Goal: Task Accomplishment & Management: Use online tool/utility

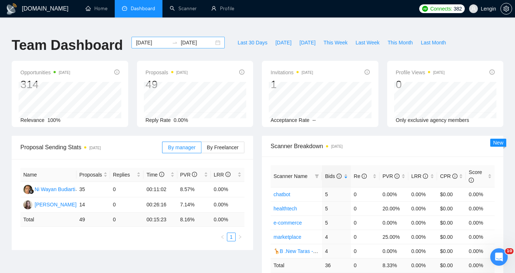
click at [149, 39] on input "2025-10-07" at bounding box center [152, 43] width 33 height 8
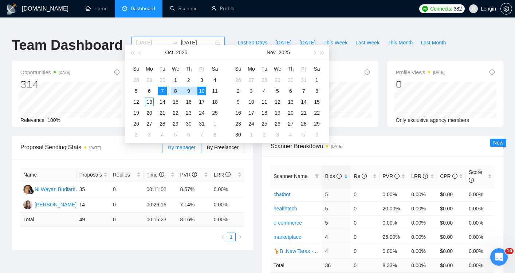
type input "2025-10-07"
click at [163, 91] on div "7" at bounding box center [162, 91] width 9 height 9
type input "2025-10-13"
click at [150, 103] on div "13" at bounding box center [149, 102] width 9 height 9
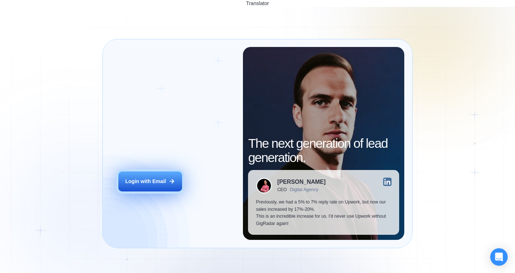
click at [149, 178] on div "Login with Email" at bounding box center [145, 181] width 41 height 7
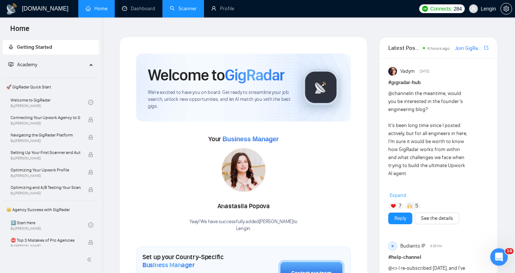
click at [182, 9] on link "Scanner" at bounding box center [183, 8] width 27 height 6
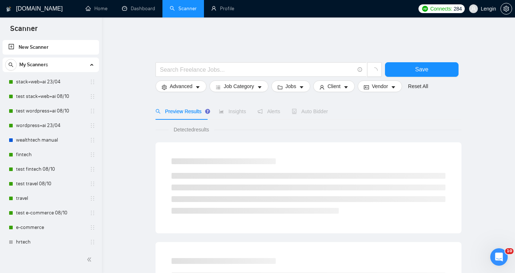
drag, startPoint x: 182, startPoint y: 9, endPoint x: 154, endPoint y: 9, distance: 28.4
click at [154, 9] on link "Dashboard" at bounding box center [138, 8] width 33 height 6
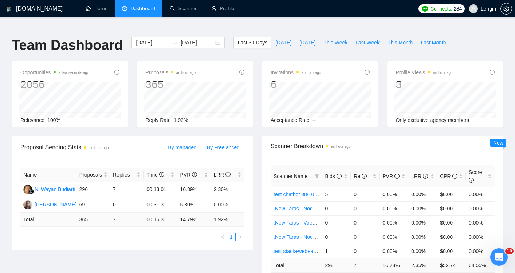
click at [230, 145] on span "By Freelancer" at bounding box center [223, 148] width 32 height 6
click at [201, 149] on input "By Freelancer" at bounding box center [201, 149] width 0 height 0
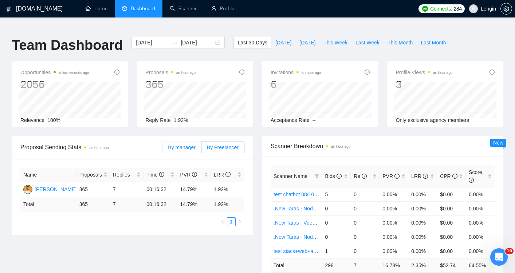
click at [188, 145] on span "By manager" at bounding box center [181, 148] width 27 height 6
click at [162, 149] on input "By manager" at bounding box center [162, 149] width 0 height 0
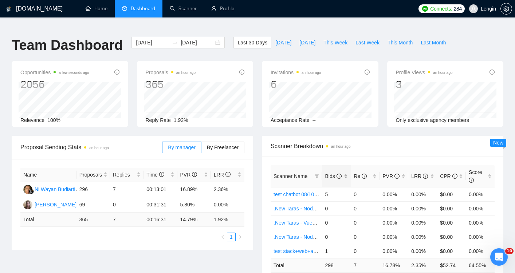
click at [347, 172] on div "Bids" at bounding box center [336, 176] width 23 height 8
click at [181, 39] on input "2025-10-13" at bounding box center [197, 43] width 33 height 8
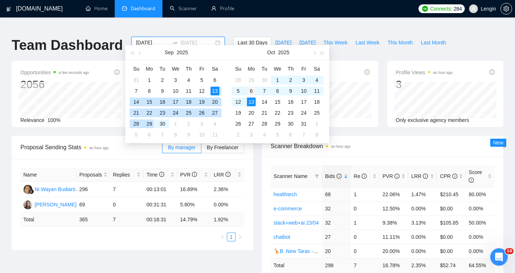
type input "2025-10-06"
click at [252, 91] on div "6" at bounding box center [251, 91] width 9 height 9
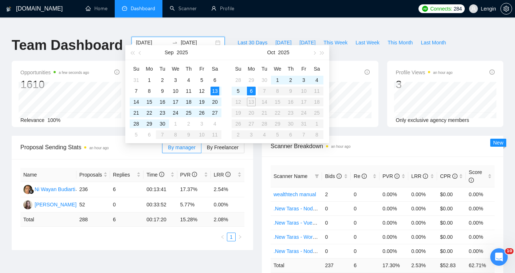
click at [147, 39] on input "2025-09-13" at bounding box center [152, 43] width 33 height 8
type input "2025-10-05"
click at [241, 92] on div "5" at bounding box center [238, 91] width 9 height 9
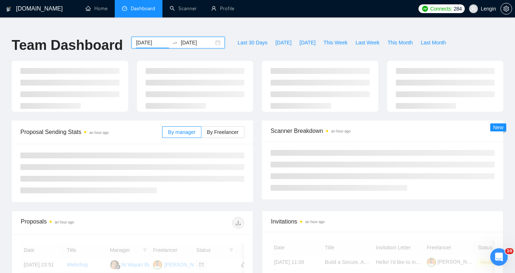
click at [181, 39] on input "2025-10-06" at bounding box center [197, 43] width 33 height 8
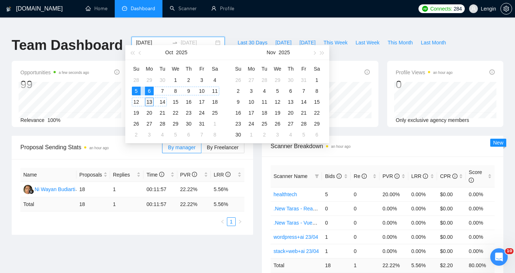
type input "2025-10-13"
click at [149, 101] on div "13" at bounding box center [149, 102] width 9 height 9
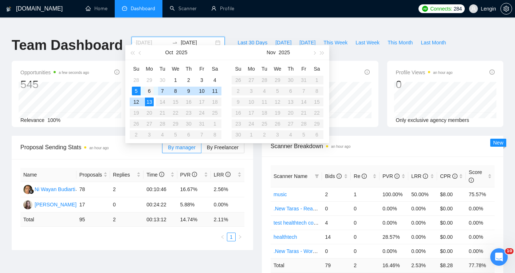
type input "2025-10-06"
click at [150, 90] on div "6" at bounding box center [149, 91] width 9 height 9
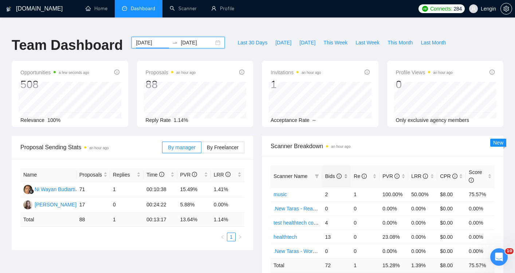
click at [347, 172] on div "Bids" at bounding box center [336, 176] width 23 height 8
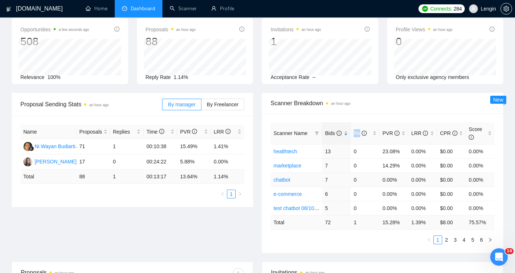
scroll to position [47, 0]
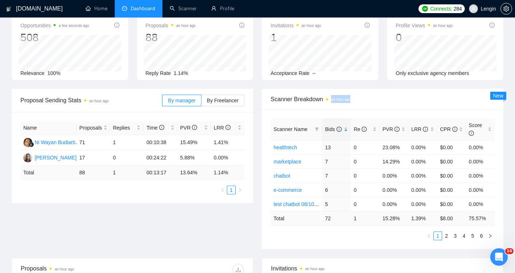
drag, startPoint x: 264, startPoint y: 125, endPoint x: 383, endPoint y: 94, distance: 122.9
click at [383, 94] on div "Scanner Breakdown an hour ago Scanner Name Bids Re PVR LRR CPR Score healthtech…" at bounding box center [382, 169] width 241 height 160
click at [446, 232] on link "2" at bounding box center [446, 236] width 8 height 8
click at [438, 232] on link "1" at bounding box center [438, 236] width 8 height 8
click at [448, 232] on link "2" at bounding box center [446, 236] width 8 height 8
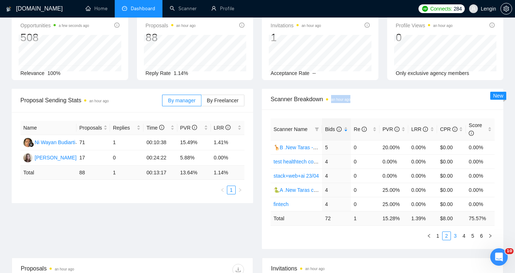
click at [455, 232] on link "3" at bounding box center [455, 236] width 8 height 8
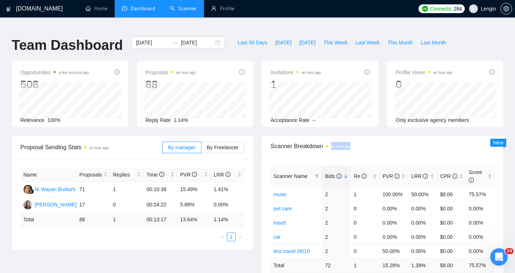
click at [194, 7] on link "Scanner" at bounding box center [183, 8] width 27 height 6
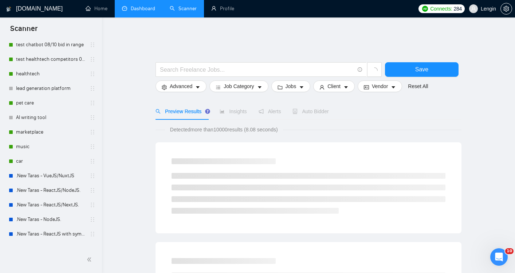
scroll to position [226, 0]
click at [42, 159] on link "car" at bounding box center [50, 161] width 69 height 15
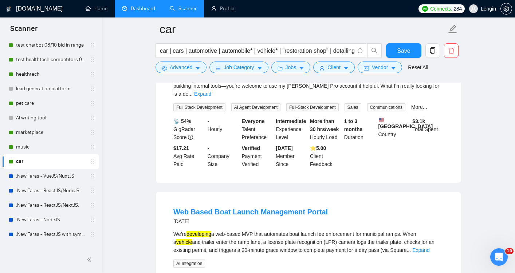
scroll to position [36, 0]
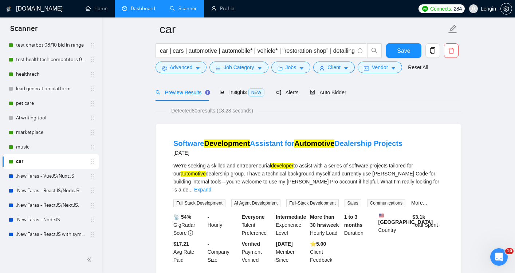
drag, startPoint x: 206, startPoint y: 126, endPoint x: 141, endPoint y: 123, distance: 66.0
click at [181, 68] on span "Advanced" at bounding box center [181, 67] width 23 height 8
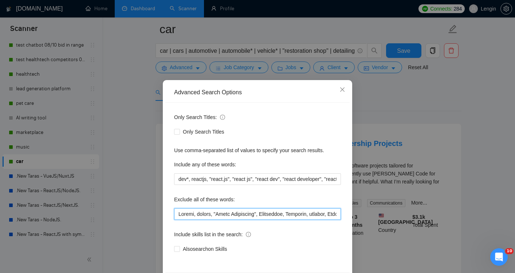
drag, startPoint x: 211, startPoint y: 214, endPoint x: 254, endPoint y: 213, distance: 43.4
click at [254, 213] on input "text" at bounding box center [257, 214] width 167 height 12
click at [178, 214] on input "text" at bounding box center [257, 214] width 167 height 12
paste input ""Figma Specialist""
click at [206, 214] on input "text" at bounding box center [257, 214] width 167 height 12
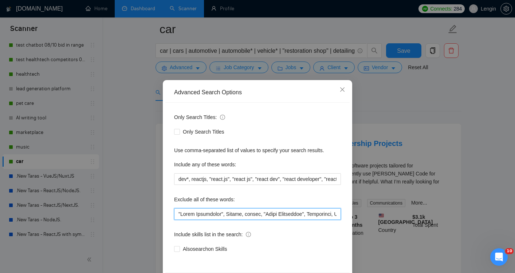
click at [206, 214] on input "text" at bounding box center [257, 214] width 167 height 12
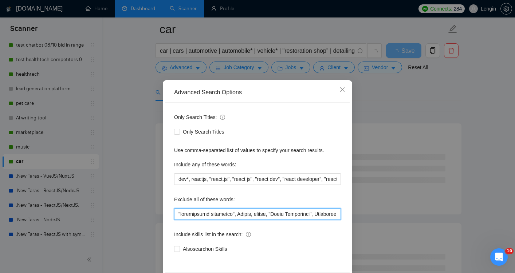
drag, startPoint x: 178, startPoint y: 213, endPoint x: 239, endPoint y: 215, distance: 60.8
click at [239, 215] on input "text" at bounding box center [257, 214] width 167 height 12
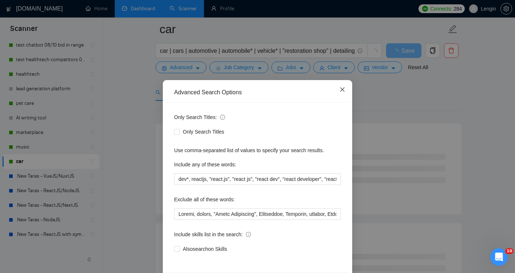
click at [345, 90] on icon "close" at bounding box center [342, 90] width 6 height 6
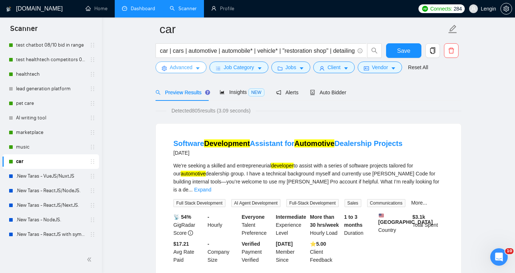
click at [177, 69] on span "Advanced" at bounding box center [181, 67] width 23 height 8
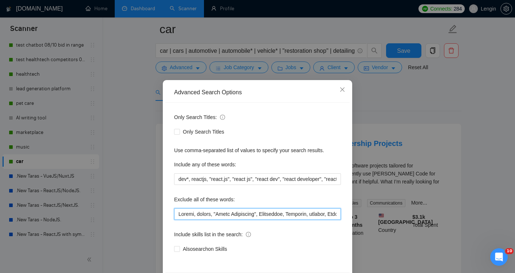
click at [179, 214] on input "text" at bounding box center [257, 214] width 167 height 12
paste input ""development assistant","
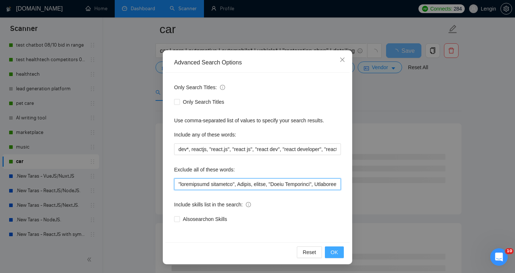
type input ""development assistant", Kajabi, finish, "Figma Specialist", Salesforce, Untitl…"
click at [337, 249] on span "OK" at bounding box center [334, 252] width 7 height 8
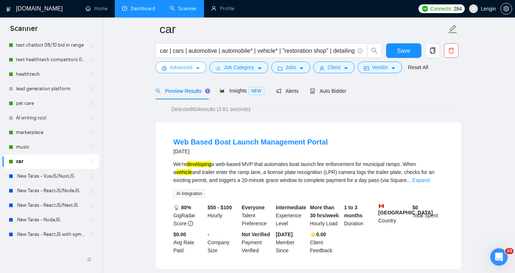
scroll to position [0, 0]
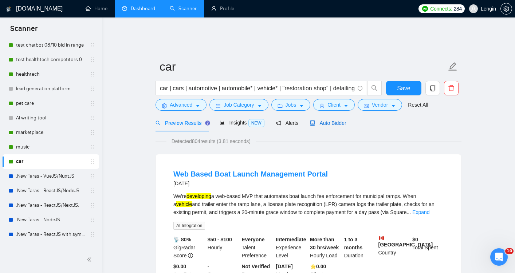
click at [345, 120] on span "Auto Bidder" at bounding box center [328, 123] width 36 height 6
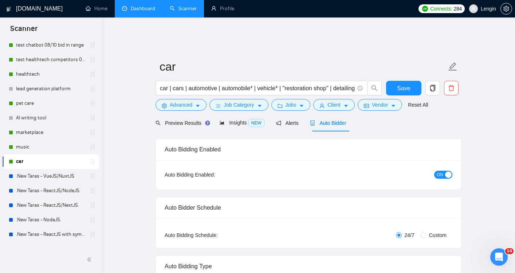
radio input "false"
radio input "true"
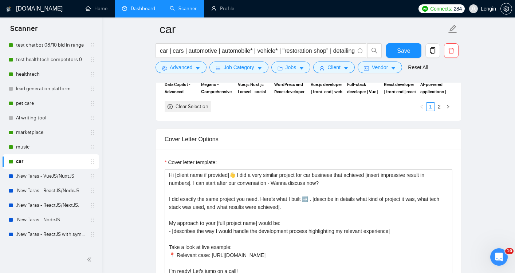
scroll to position [920, 0]
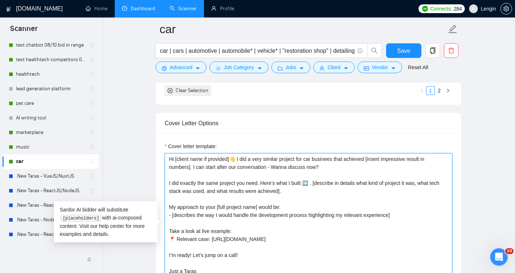
drag, startPoint x: 307, startPoint y: 188, endPoint x: 189, endPoint y: 169, distance: 119.9
click at [189, 169] on textarea "Hi [client name if provided]👋 I did a very similar project for car businees tha…" at bounding box center [309, 235] width 288 height 164
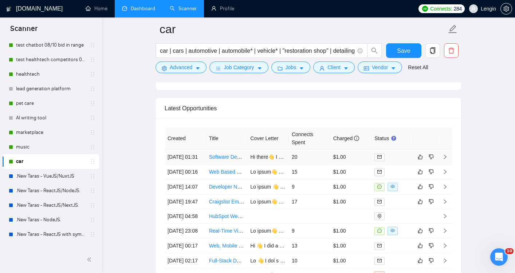
scroll to position [1934, 0]
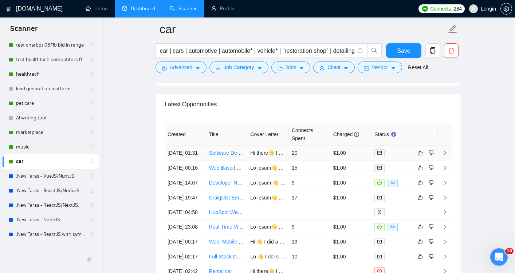
type textarea "Hi [client name if provided]👋 I did a very similar project for car businees tha…"
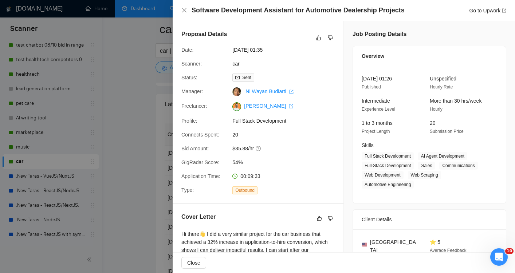
click at [142, 133] on div at bounding box center [257, 136] width 515 height 273
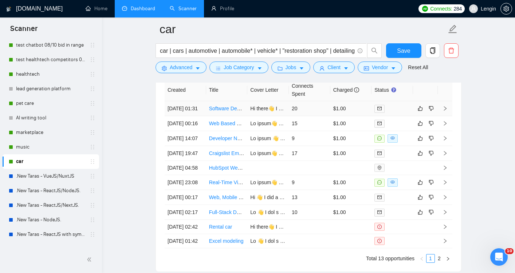
scroll to position [1981, 0]
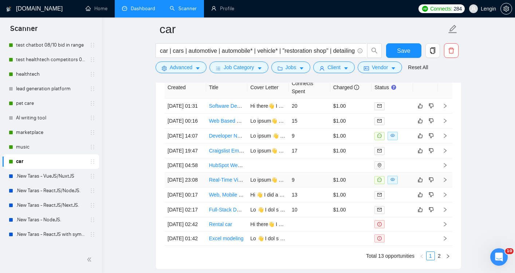
click at [241, 188] on td "Real-Time Video &amp; Audio Stream Processing- Object Removal, Reconstruction, …" at bounding box center [227, 180] width 42 height 15
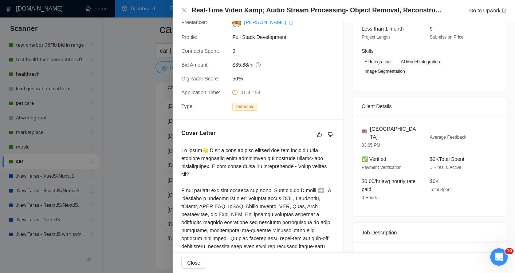
scroll to position [96, 0]
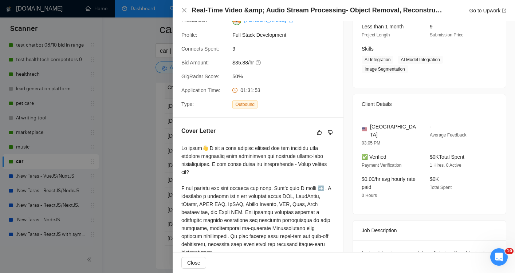
click at [144, 179] on div at bounding box center [257, 136] width 515 height 273
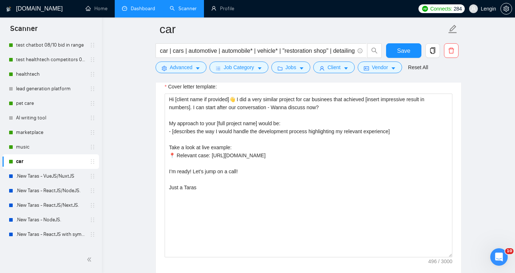
scroll to position [981, 0]
click at [407, 48] on span "Save" at bounding box center [403, 50] width 13 height 9
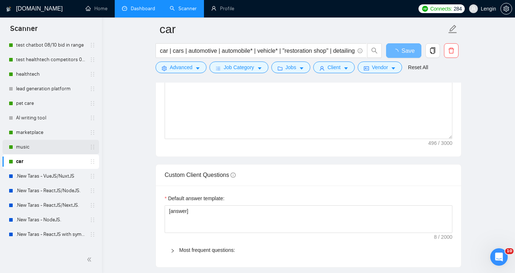
click at [55, 146] on link "music" at bounding box center [50, 147] width 69 height 15
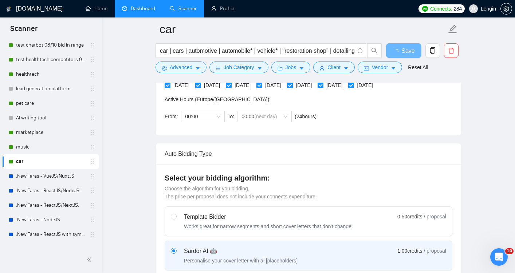
scroll to position [0, 0]
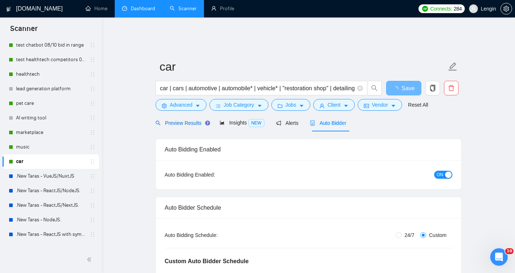
click at [179, 120] on span "Preview Results" at bounding box center [181, 123] width 52 height 6
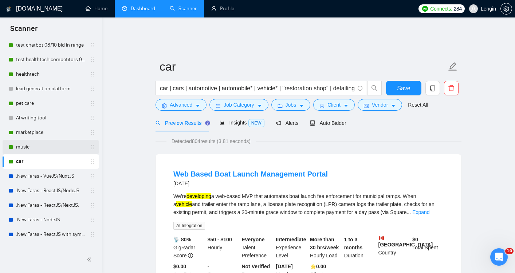
click at [51, 149] on link "music" at bounding box center [50, 147] width 69 height 15
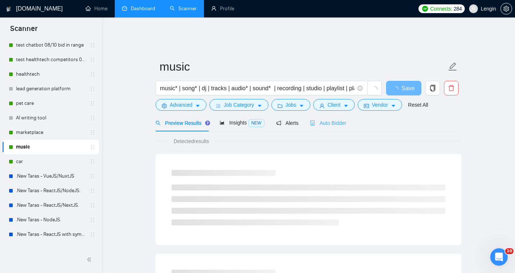
click at [331, 120] on div "Auto Bidder" at bounding box center [328, 122] width 36 height 17
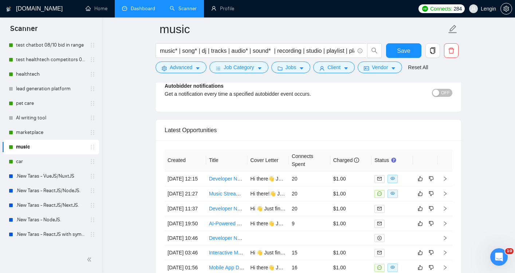
scroll to position [1910, 0]
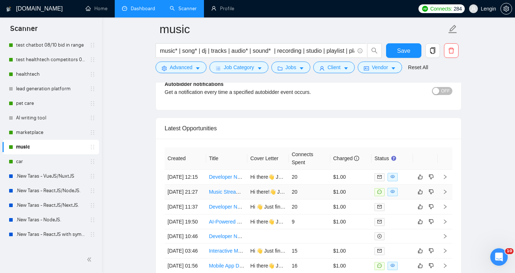
click at [240, 200] on td "Music Streaming Service Development" at bounding box center [227, 192] width 42 height 15
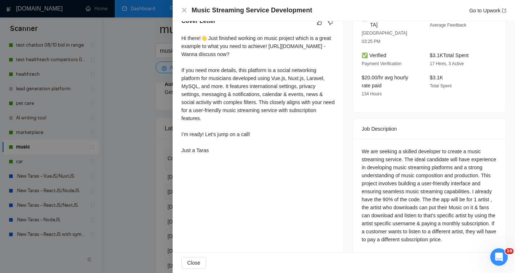
scroll to position [209, 0]
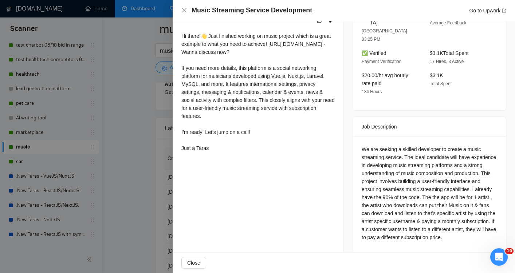
click at [143, 184] on div at bounding box center [257, 136] width 515 height 273
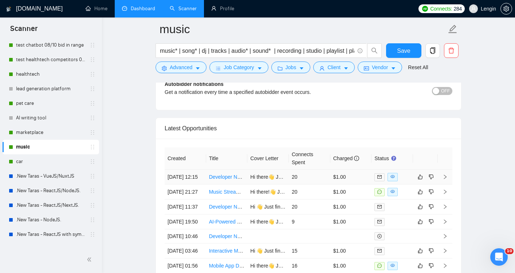
click at [248, 177] on td "Hi there👋 Just finished working on music project which is a great example to wh…" at bounding box center [268, 177] width 42 height 15
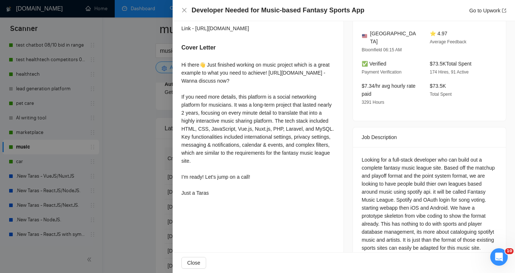
click at [131, 134] on div at bounding box center [257, 136] width 515 height 273
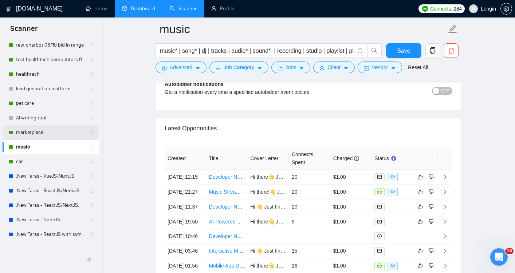
click at [58, 133] on link "marketplace" at bounding box center [50, 132] width 69 height 15
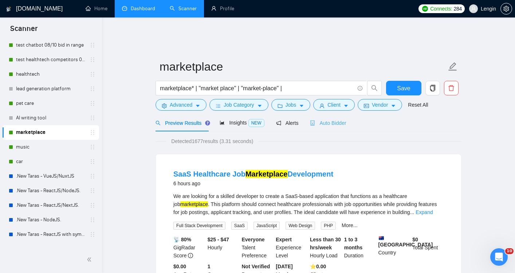
click at [339, 120] on div "Auto Bidder" at bounding box center [328, 122] width 36 height 17
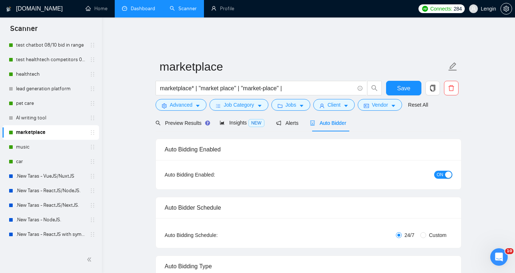
radio input "false"
radio input "true"
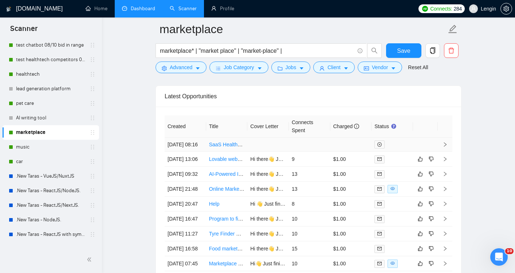
scroll to position [1952, 0]
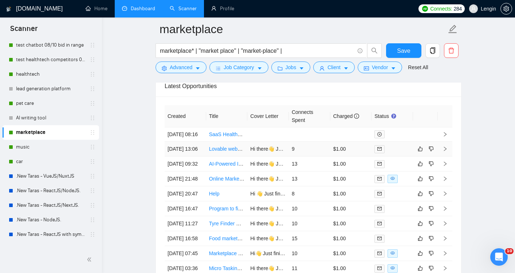
click at [247, 157] on td "Hi there👋 Just finished working on marketplace project which is a great example…" at bounding box center [268, 149] width 42 height 15
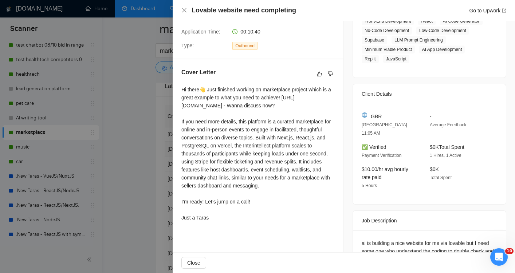
scroll to position [145, 0]
click at [134, 160] on div at bounding box center [257, 136] width 515 height 273
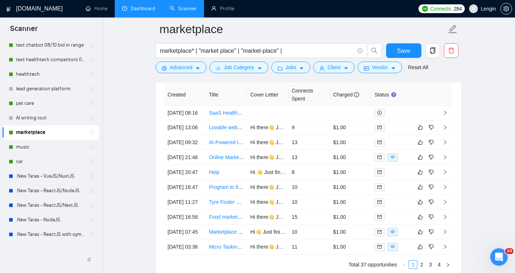
scroll to position [1975, 0]
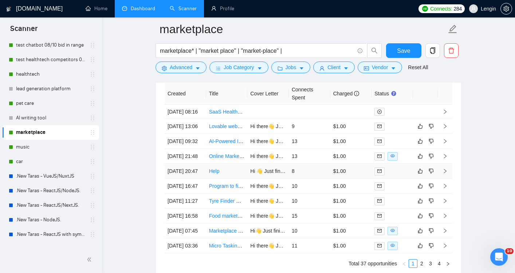
click at [241, 179] on td "Help" at bounding box center [227, 171] width 42 height 15
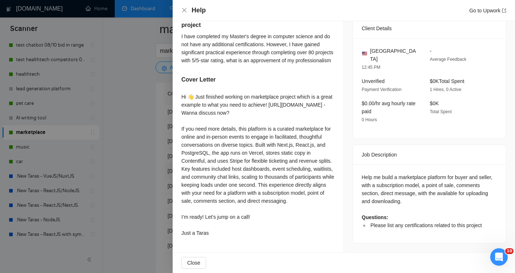
scroll to position [210, 0]
click at [122, 152] on div at bounding box center [257, 136] width 515 height 273
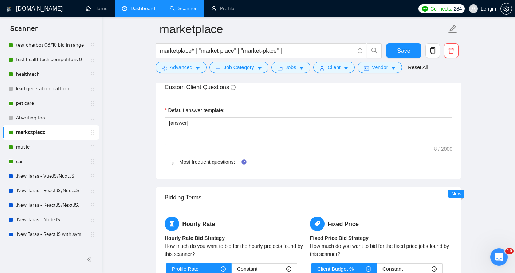
scroll to position [714, 0]
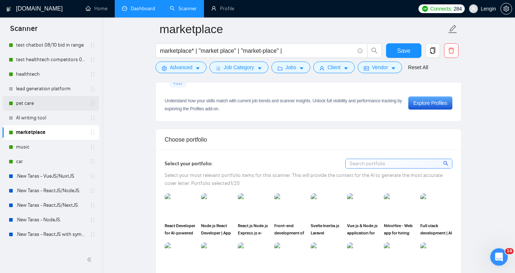
click at [48, 104] on link "pet care" at bounding box center [50, 103] width 69 height 15
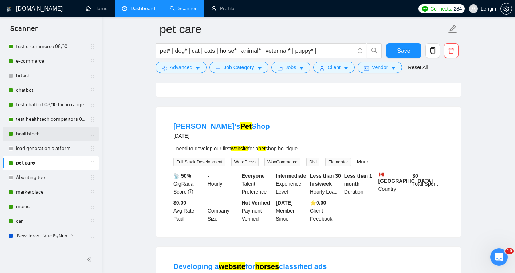
scroll to position [166, 0]
click at [48, 136] on link "healthtech" at bounding box center [50, 134] width 69 height 15
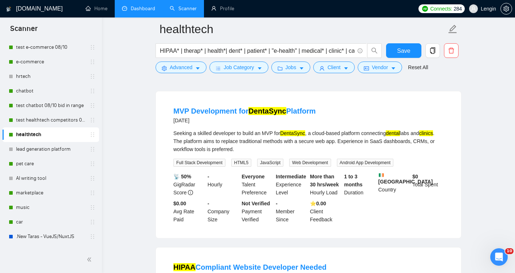
scroll to position [694, 0]
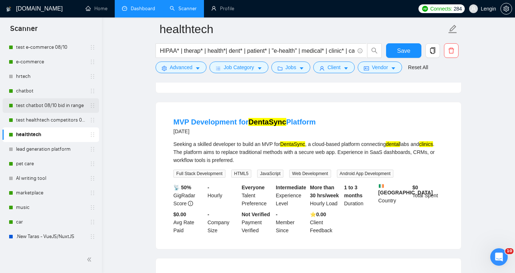
click at [46, 106] on link "test chatbot 08/10 bid in range" at bounding box center [50, 105] width 69 height 15
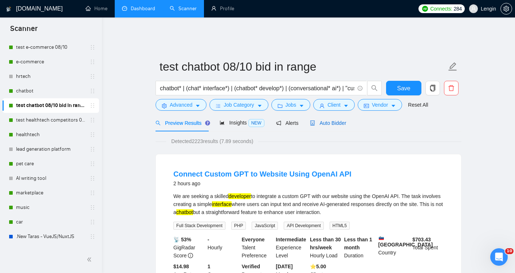
click at [341, 120] on span "Auto Bidder" at bounding box center [328, 123] width 36 height 6
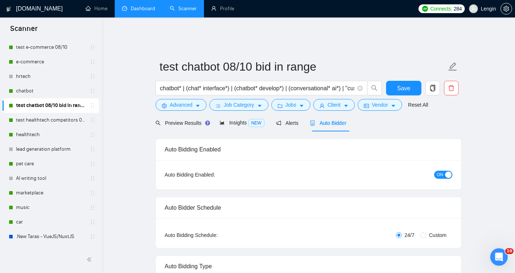
radio input "false"
radio input "true"
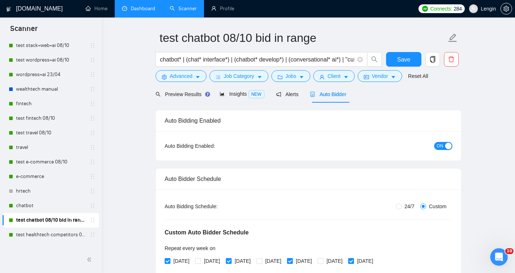
scroll to position [49, 0]
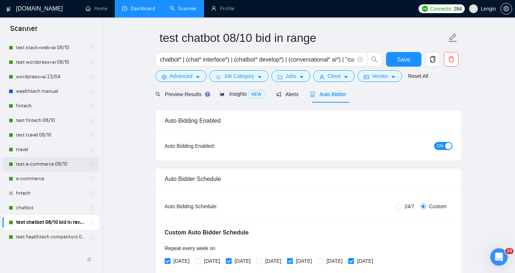
click at [55, 163] on link "test e-commerce 08/10" at bounding box center [50, 164] width 69 height 15
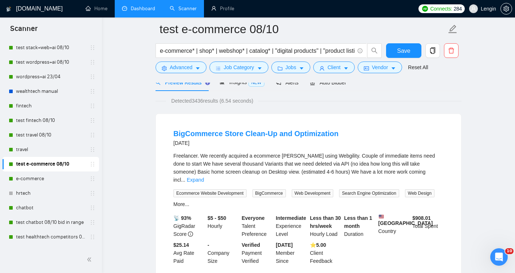
scroll to position [47, 0]
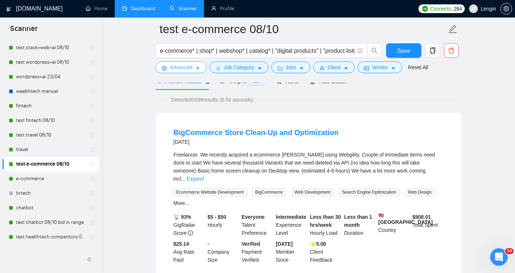
click at [190, 64] on span "Advanced" at bounding box center [181, 67] width 23 height 8
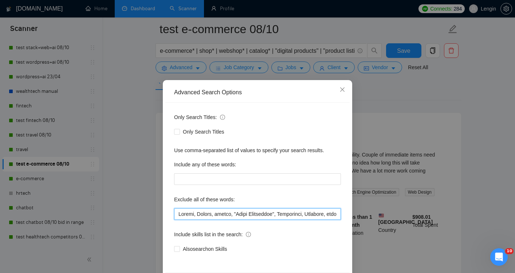
click at [178, 214] on input "text" at bounding box center [257, 214] width 167 height 12
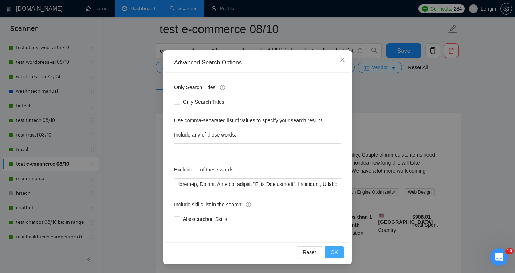
click at [337, 253] on span "OK" at bounding box center [334, 252] width 7 height 8
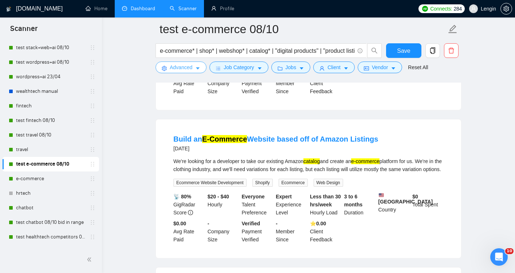
scroll to position [196, 0]
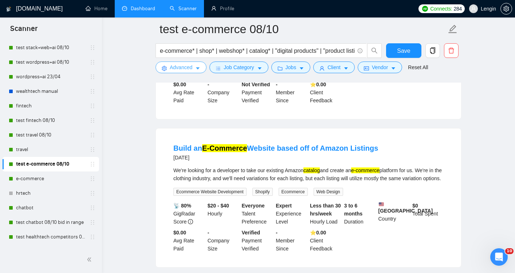
click at [194, 67] on button "Advanced" at bounding box center [180, 68] width 51 height 12
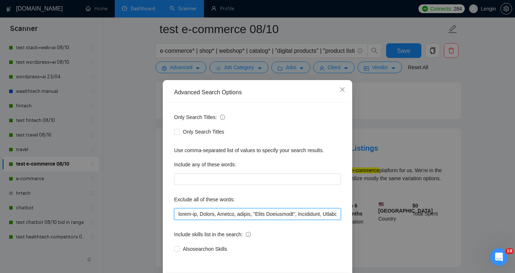
click at [178, 213] on input "text" at bounding box center [257, 214] width 167 height 12
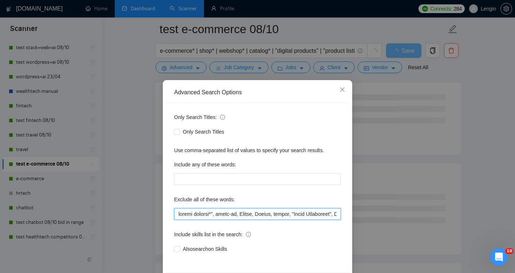
click at [178, 214] on input "text" at bounding box center [257, 214] width 167 height 12
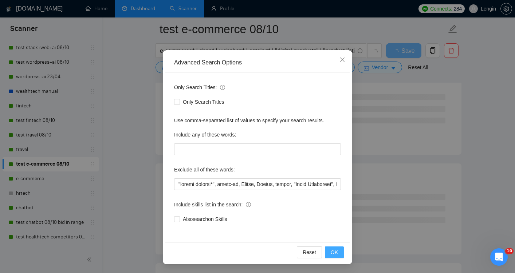
click at [340, 249] on button "OK" at bounding box center [334, 253] width 19 height 12
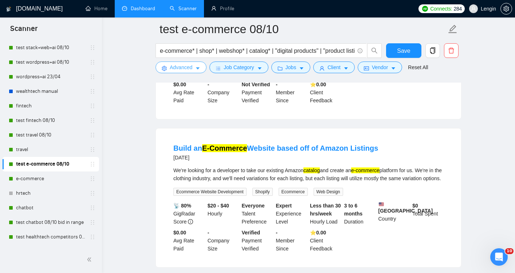
scroll to position [0, 0]
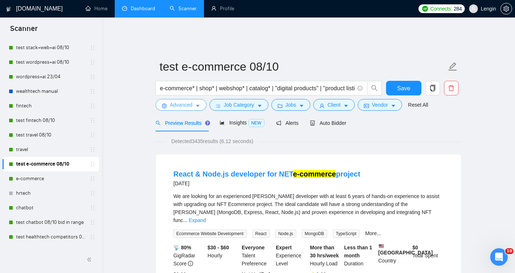
click at [192, 101] on span "Advanced" at bounding box center [181, 105] width 23 height 8
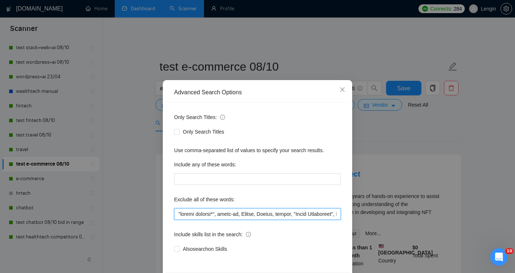
click at [217, 214] on input "text" at bounding box center [257, 214] width 167 height 12
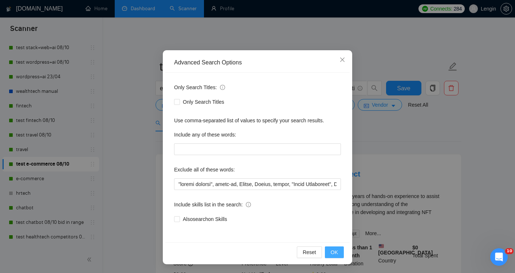
click at [338, 254] on button "OK" at bounding box center [334, 253] width 19 height 12
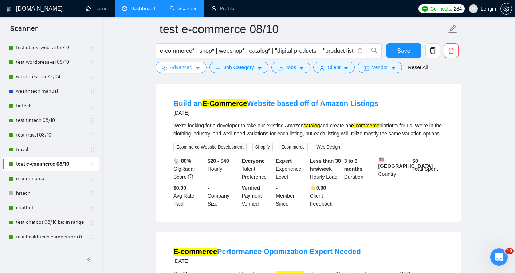
scroll to position [0, 0]
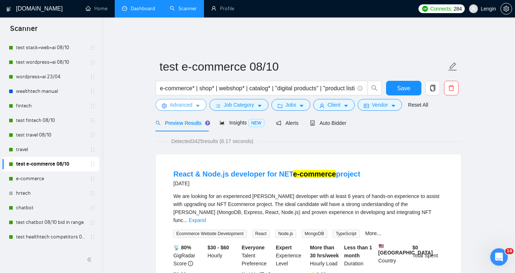
click at [187, 101] on span "Advanced" at bounding box center [181, 105] width 23 height 8
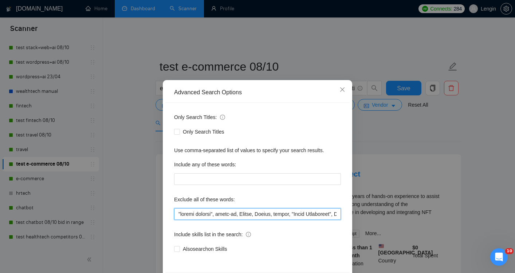
drag, startPoint x: 217, startPoint y: 215, endPoint x: 152, endPoint y: 215, distance: 65.2
click at [152, 215] on div "Advanced Search Options Only Search Titles: Only Search Titles Use comma-separa…" at bounding box center [257, 136] width 515 height 273
drag, startPoint x: 177, startPoint y: 215, endPoint x: 218, endPoint y: 215, distance: 41.9
click at [218, 215] on input "text" at bounding box center [257, 214] width 167 height 12
paste input ""amazon listing","
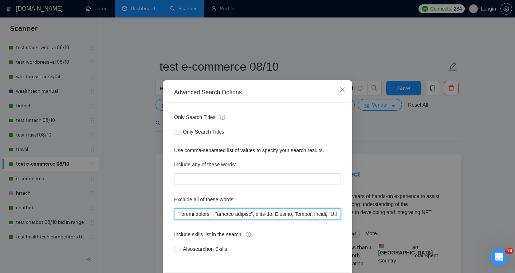
click at [214, 213] on input "text" at bounding box center [257, 214] width 167 height 12
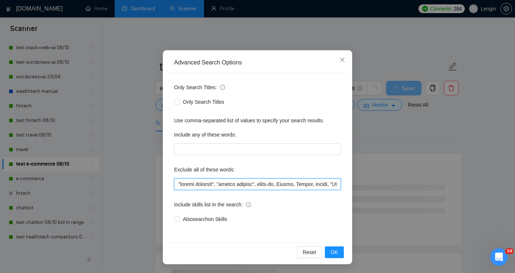
drag, startPoint x: 263, startPoint y: 188, endPoint x: 122, endPoint y: 185, distance: 140.9
click at [122, 185] on div "Advanced Search Options Only Search Titles: Only Search Titles Use comma-separa…" at bounding box center [257, 136] width 515 height 273
drag, startPoint x: 316, startPoint y: 185, endPoint x: 294, endPoint y: 186, distance: 22.6
click at [293, 186] on input "text" at bounding box center [257, 184] width 167 height 12
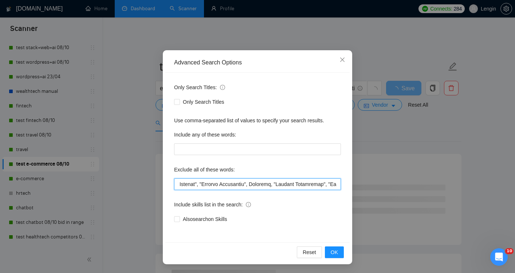
click at [286, 183] on input "text" at bounding box center [257, 184] width 167 height 12
paste input ""amazon listings", "amazon listing","
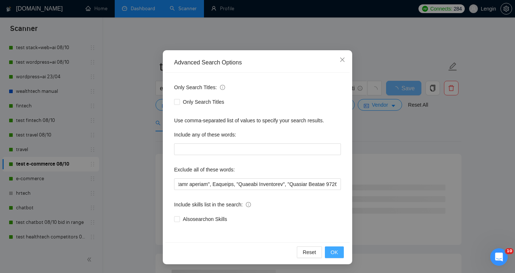
click at [337, 251] on span "OK" at bounding box center [334, 252] width 7 height 8
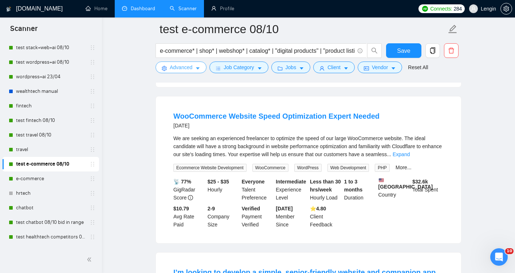
scroll to position [1168, 0]
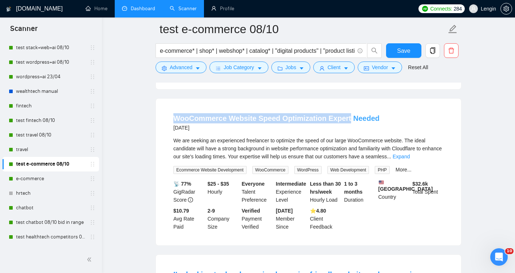
drag, startPoint x: 159, startPoint y: 125, endPoint x: 345, endPoint y: 129, distance: 185.4
click at [345, 129] on div "WooCommerce Website Speed Optimization Expert Needed 11 days ago We are seeking…" at bounding box center [308, 172] width 305 height 147
copy link "WooCommerce Website Speed Optimization Expert"
click at [198, 69] on icon "caret-down" at bounding box center [198, 69] width 4 height 2
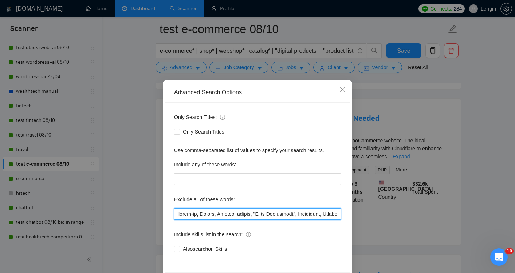
click at [178, 214] on input "text" at bounding box center [257, 214] width 167 height 12
paste input "WooCommerce Website Speed Optimization Expert"
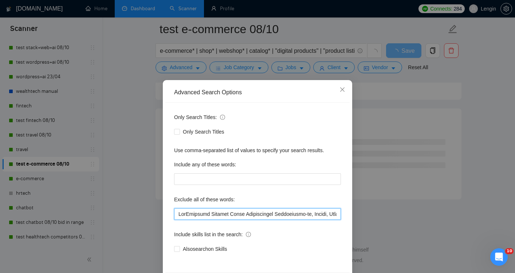
scroll to position [942, 0]
drag, startPoint x: 237, startPoint y: 215, endPoint x: 169, endPoint y: 214, distance: 67.7
click at [168, 214] on div "Only Search Titles: Only Search Titles Use comma-separated list of values to sp…" at bounding box center [257, 188] width 184 height 170
drag, startPoint x: 178, startPoint y: 214, endPoint x: 248, endPoint y: 216, distance: 69.6
click at [248, 216] on input "text" at bounding box center [257, 214] width 167 height 12
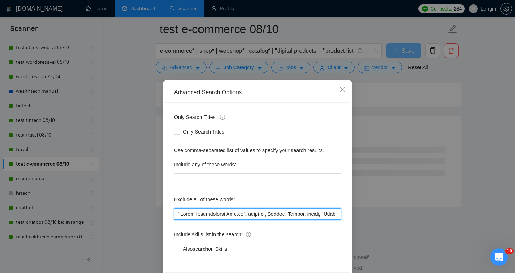
click at [180, 214] on input "text" at bounding box center [257, 214] width 167 height 12
paste input ""Speed Optimization Expert","
click at [192, 213] on input "text" at bounding box center [257, 214] width 167 height 12
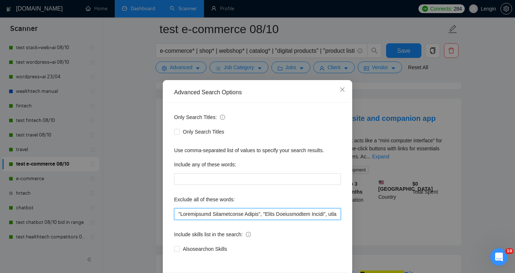
scroll to position [30, 0]
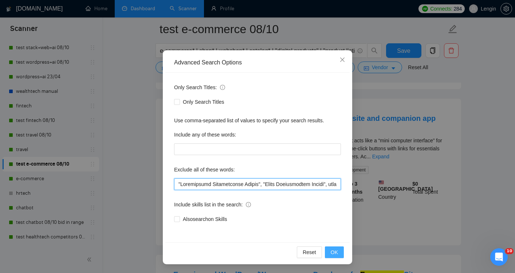
type input ""Performance Optimization Expert", "Speed Optimization Expert", clean-up, Kajab…"
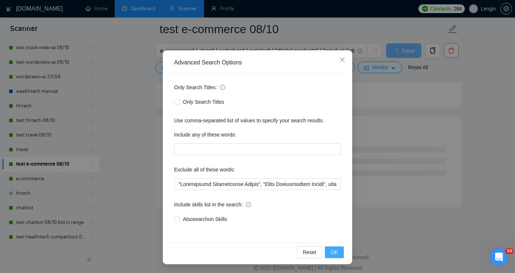
click at [333, 255] on span "OK" at bounding box center [334, 252] width 7 height 8
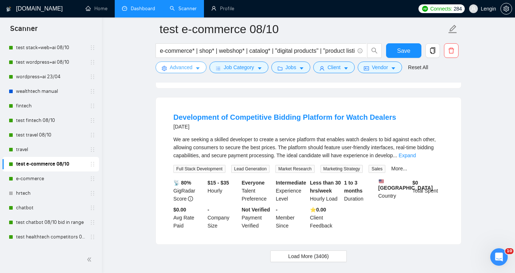
scroll to position [1519, 0]
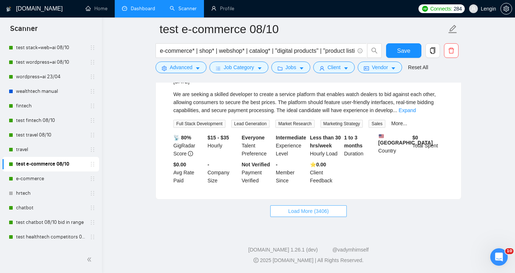
click at [330, 212] on button "Load More (3406)" at bounding box center [308, 211] width 76 height 12
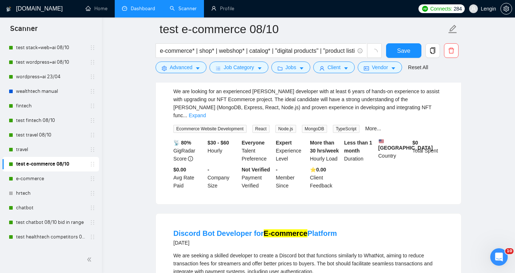
scroll to position [0, 0]
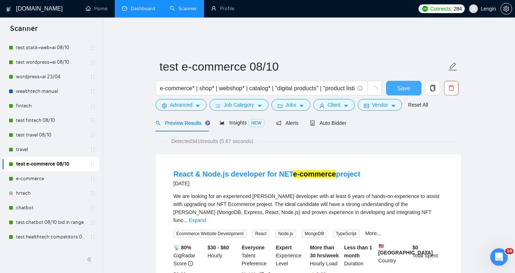
click at [401, 84] on span "Save" at bounding box center [403, 88] width 13 height 9
click at [48, 135] on link "test travel 08/10" at bounding box center [50, 135] width 69 height 15
